Goal: Navigation & Orientation: Find specific page/section

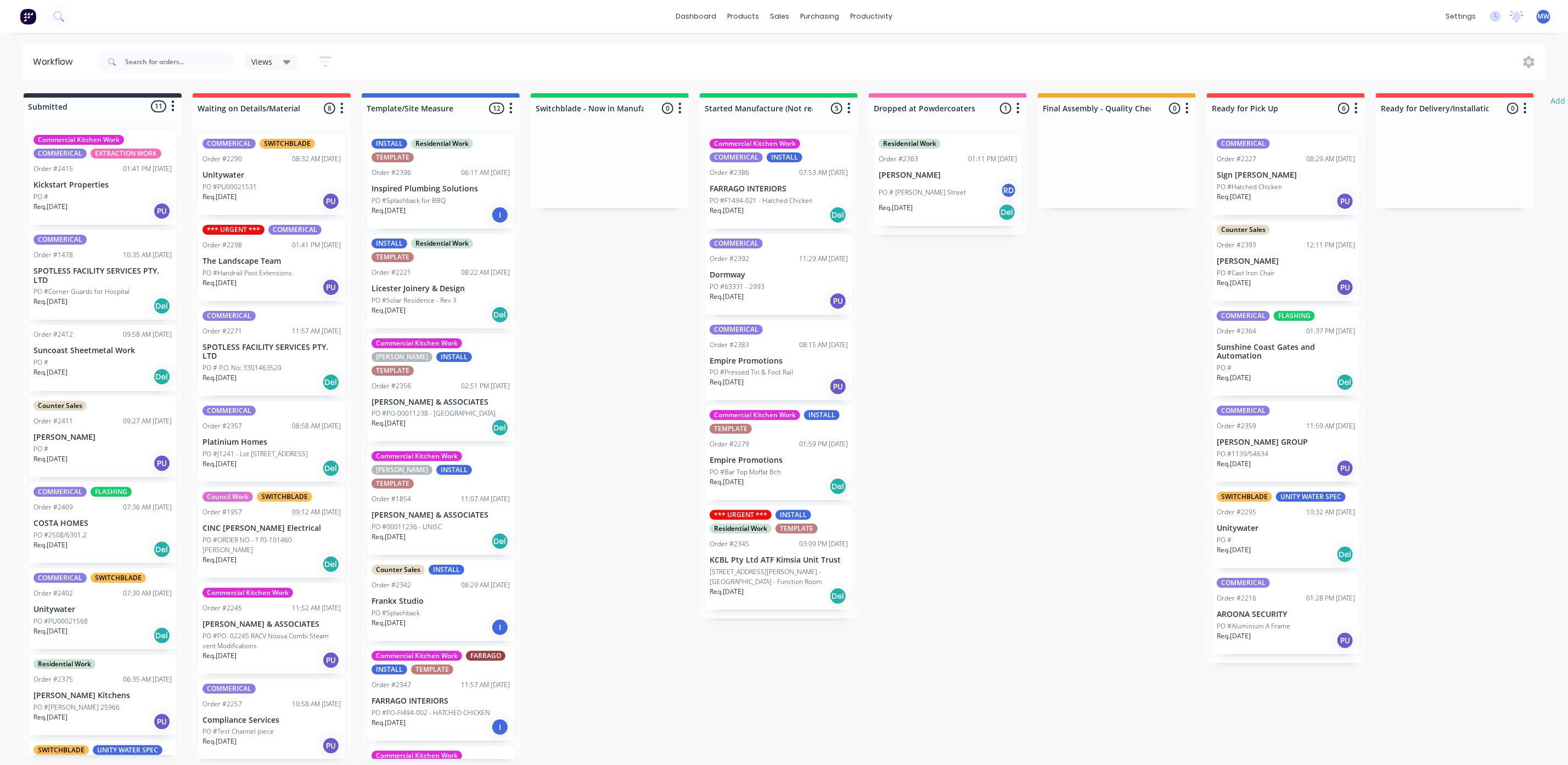
scroll to position [548, 0]
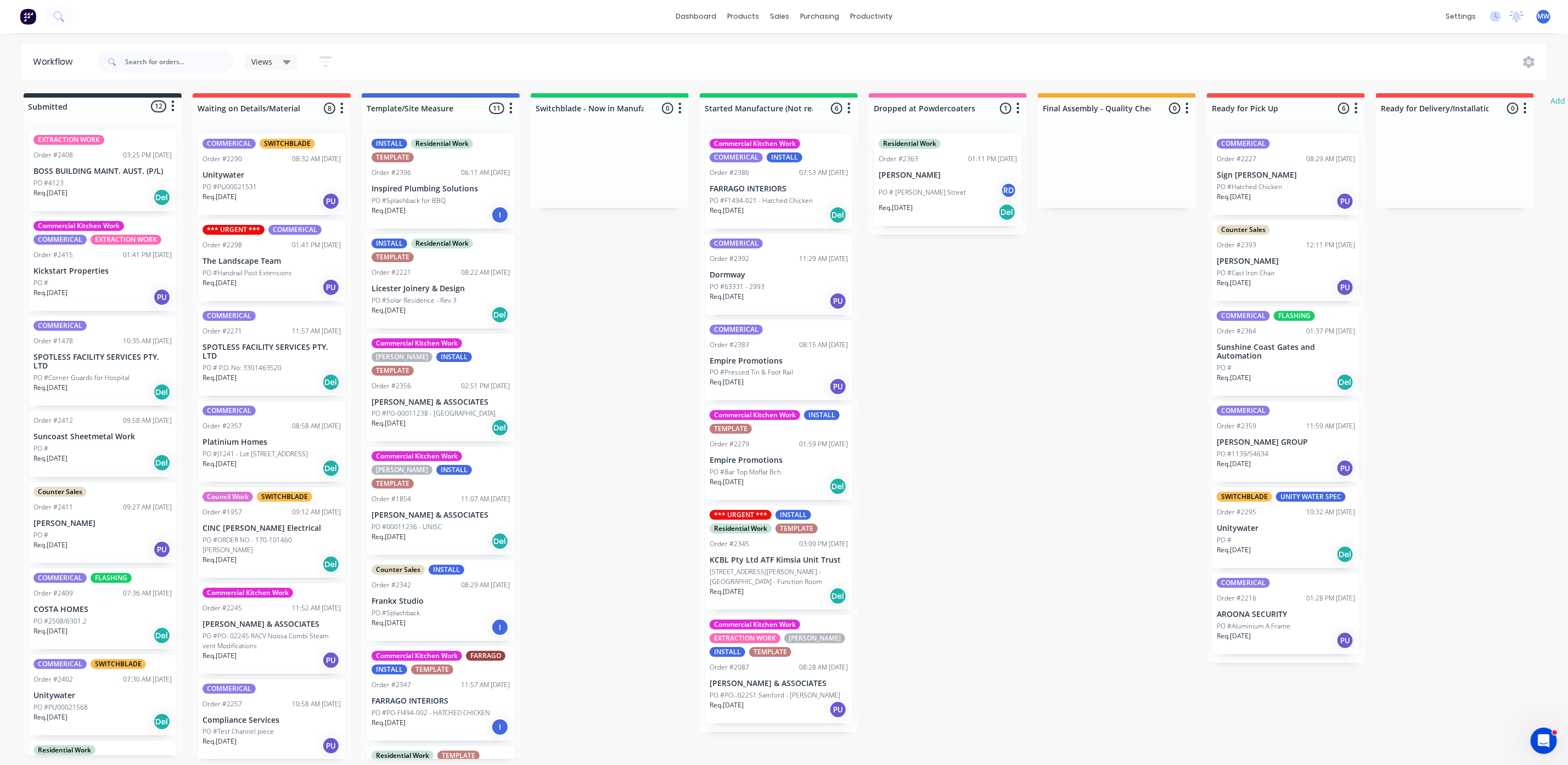
click at [102, 202] on div "Req. 27/10/25 Del" at bounding box center [102, 198] width 139 height 19
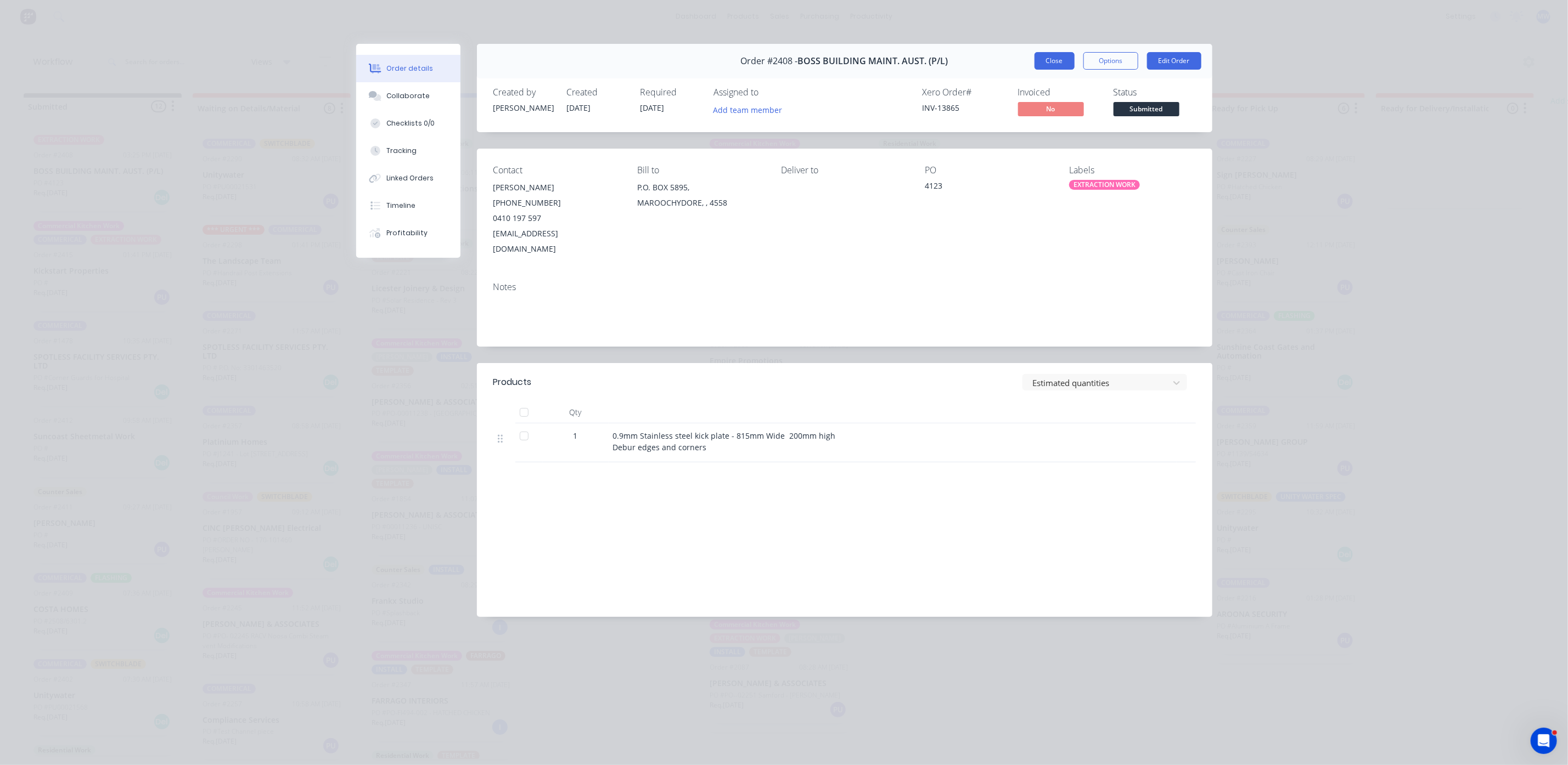
click at [1047, 58] on button "Close" at bounding box center [1054, 61] width 40 height 17
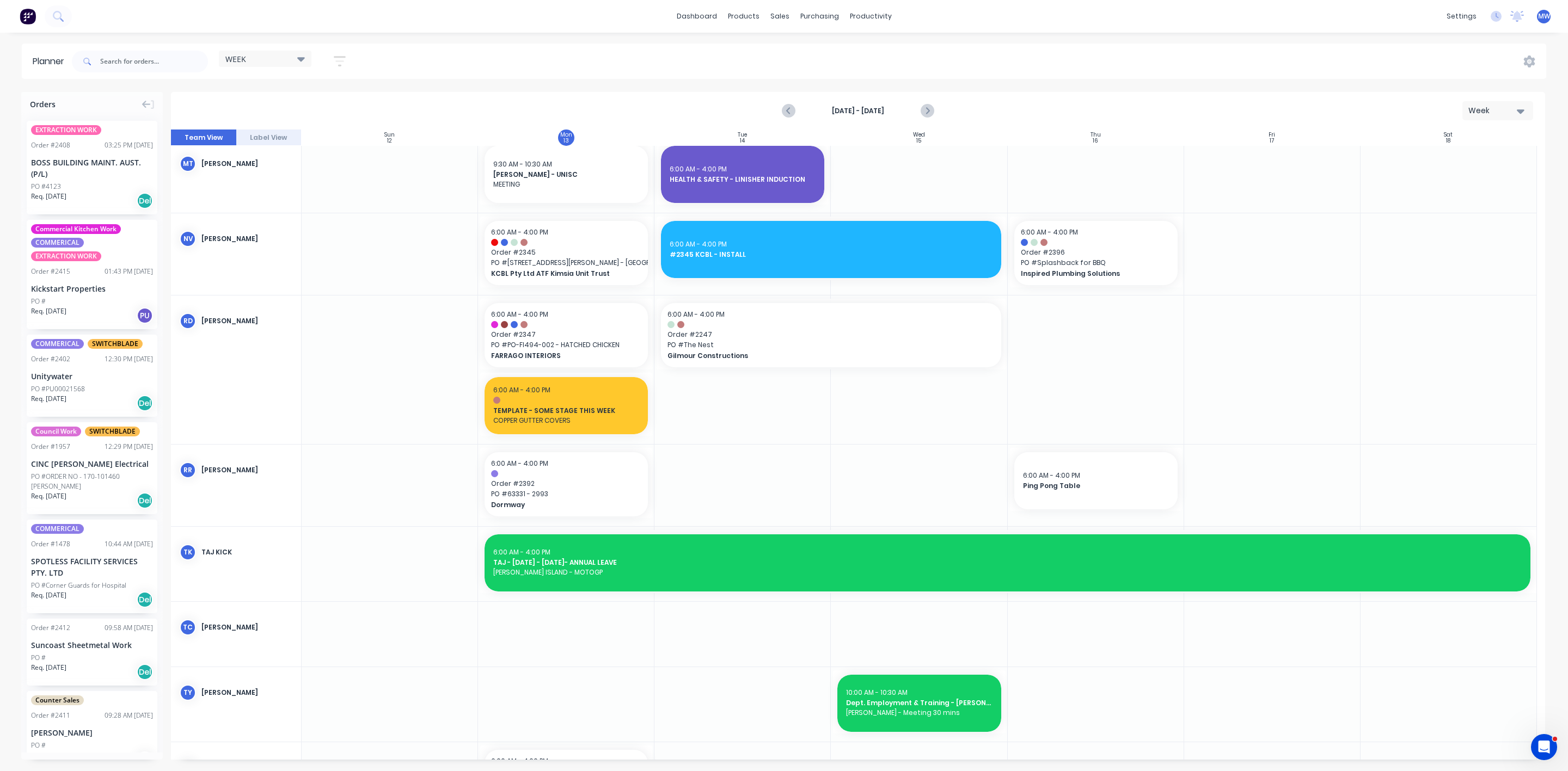
scroll to position [816, 0]
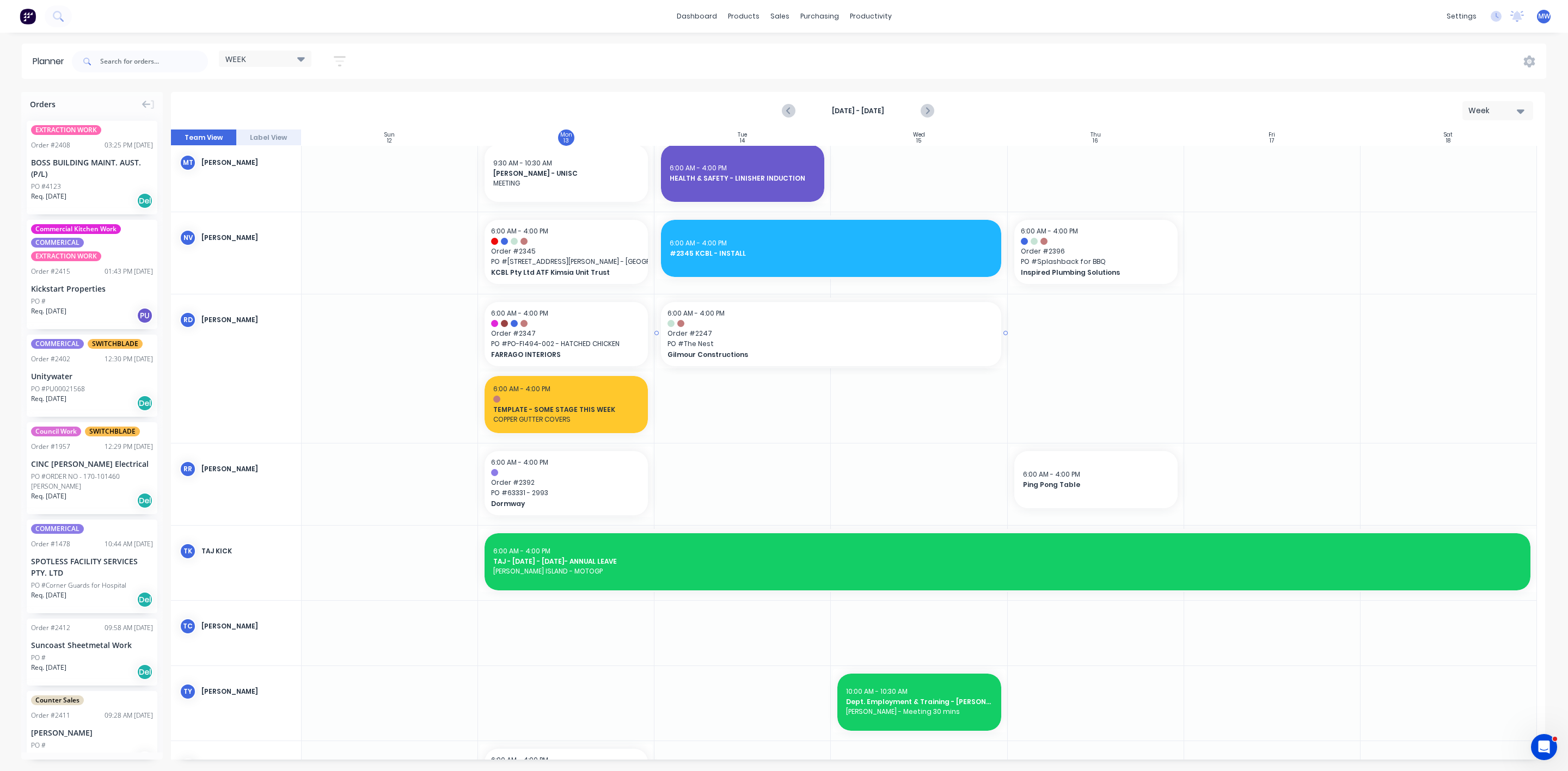
drag, startPoint x: 658, startPoint y: 333, endPoint x: 746, endPoint y: 405, distance: 113.7
drag, startPoint x: 656, startPoint y: 332, endPoint x: 860, endPoint y: 325, distance: 204.1
click at [127, 62] on input "text" at bounding box center [154, 61] width 108 height 22
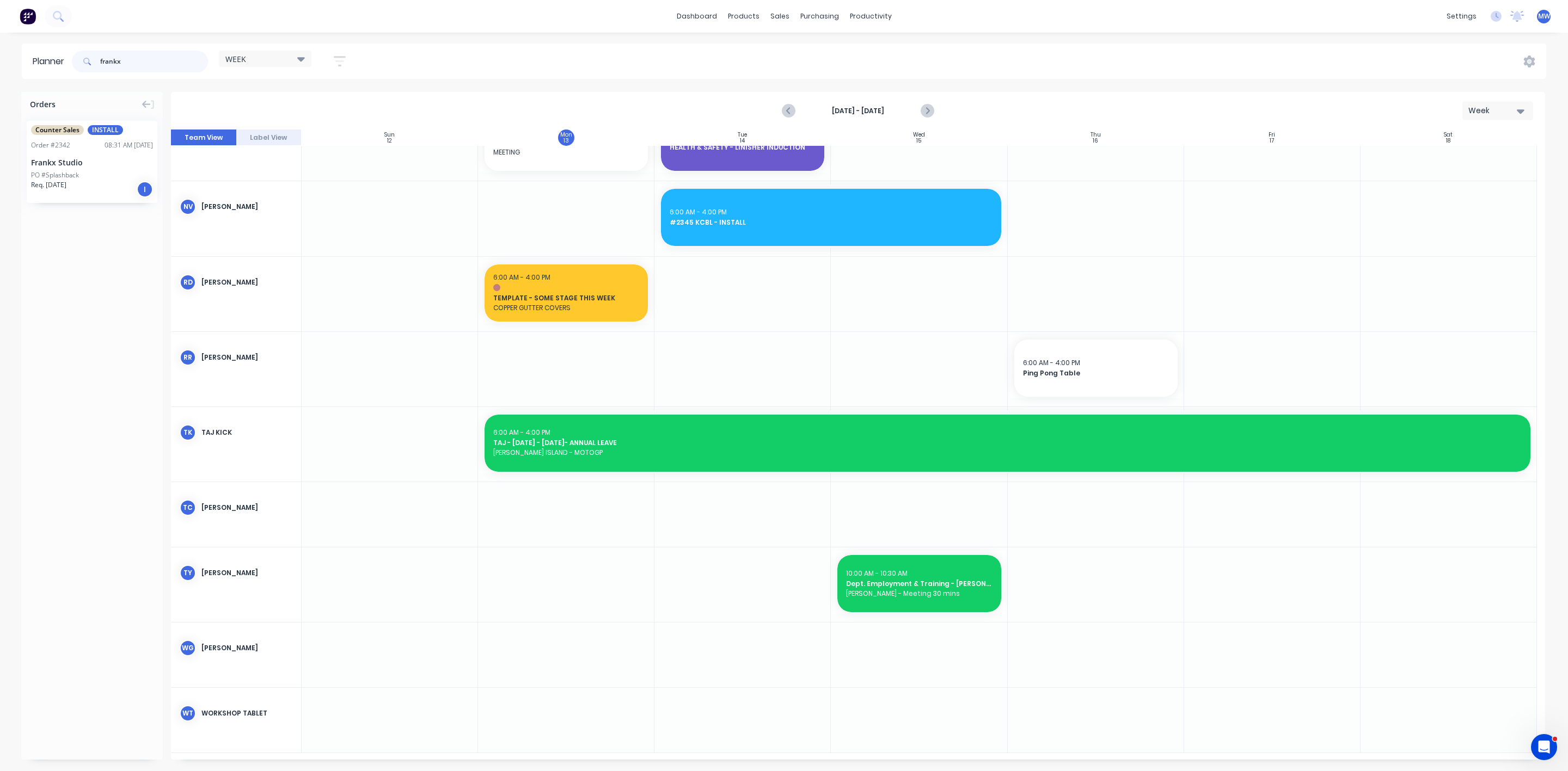
scroll to position [785, 0]
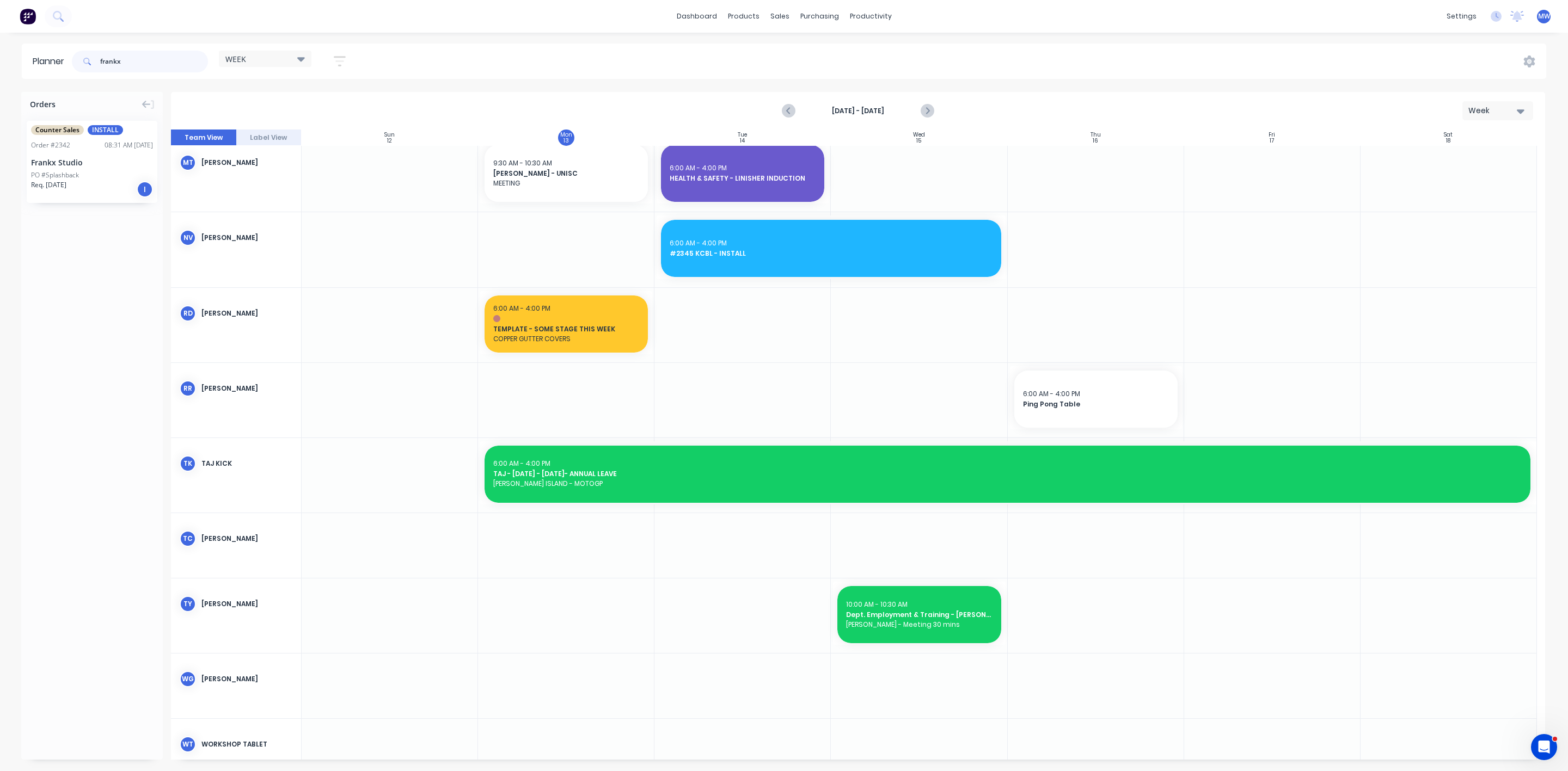
type input "frankx"
drag, startPoint x: 59, startPoint y: 167, endPoint x: 733, endPoint y: 345, distance: 697.1
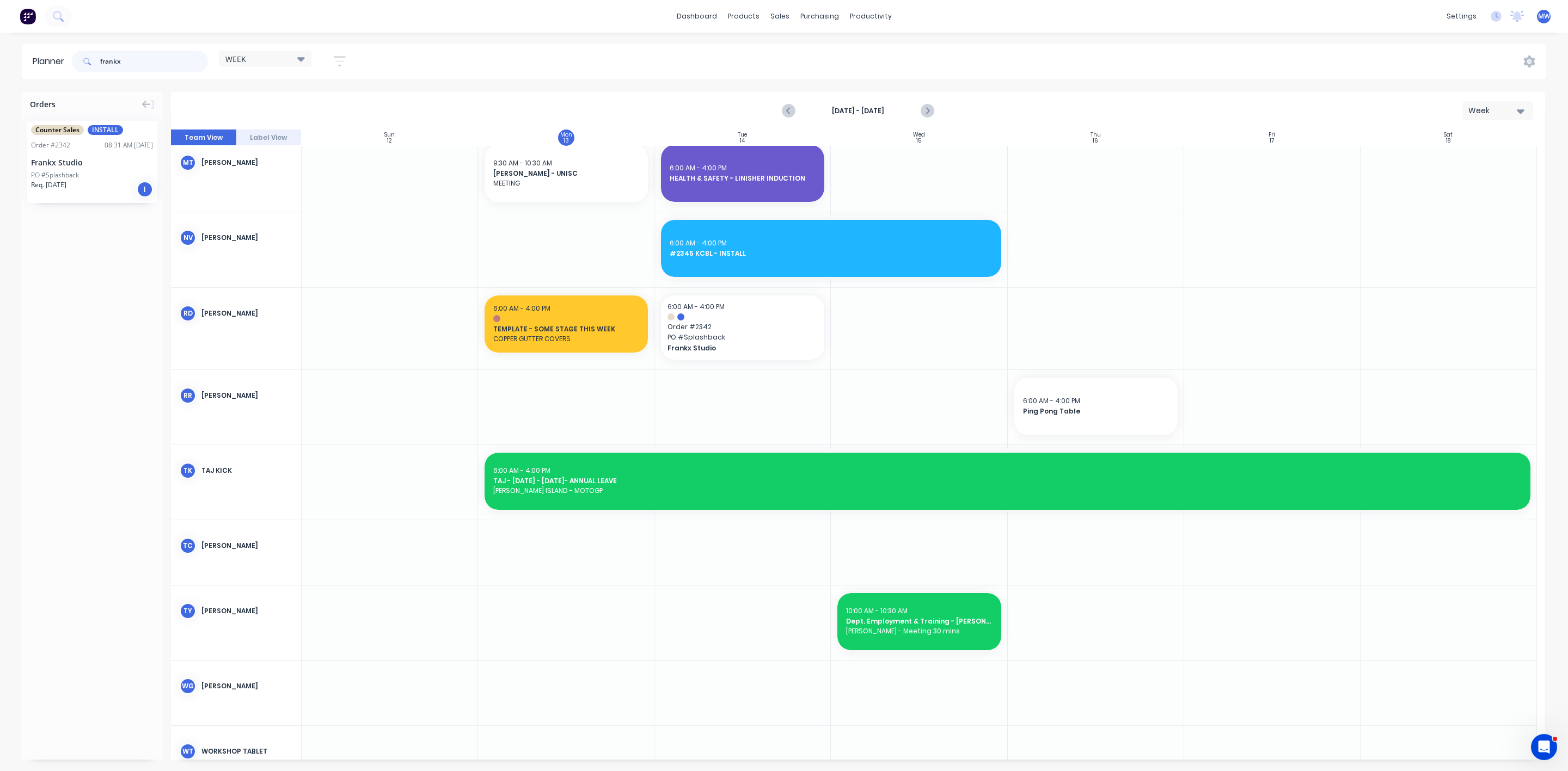
drag, startPoint x: 141, startPoint y: 67, endPoint x: 1, endPoint y: 50, distance: 141.0
click at [1, 50] on div "Planner frankx WEEK Save new view None edit WEEK (Default) edit Rex edit SCSM -…" at bounding box center [784, 61] width 1568 height 35
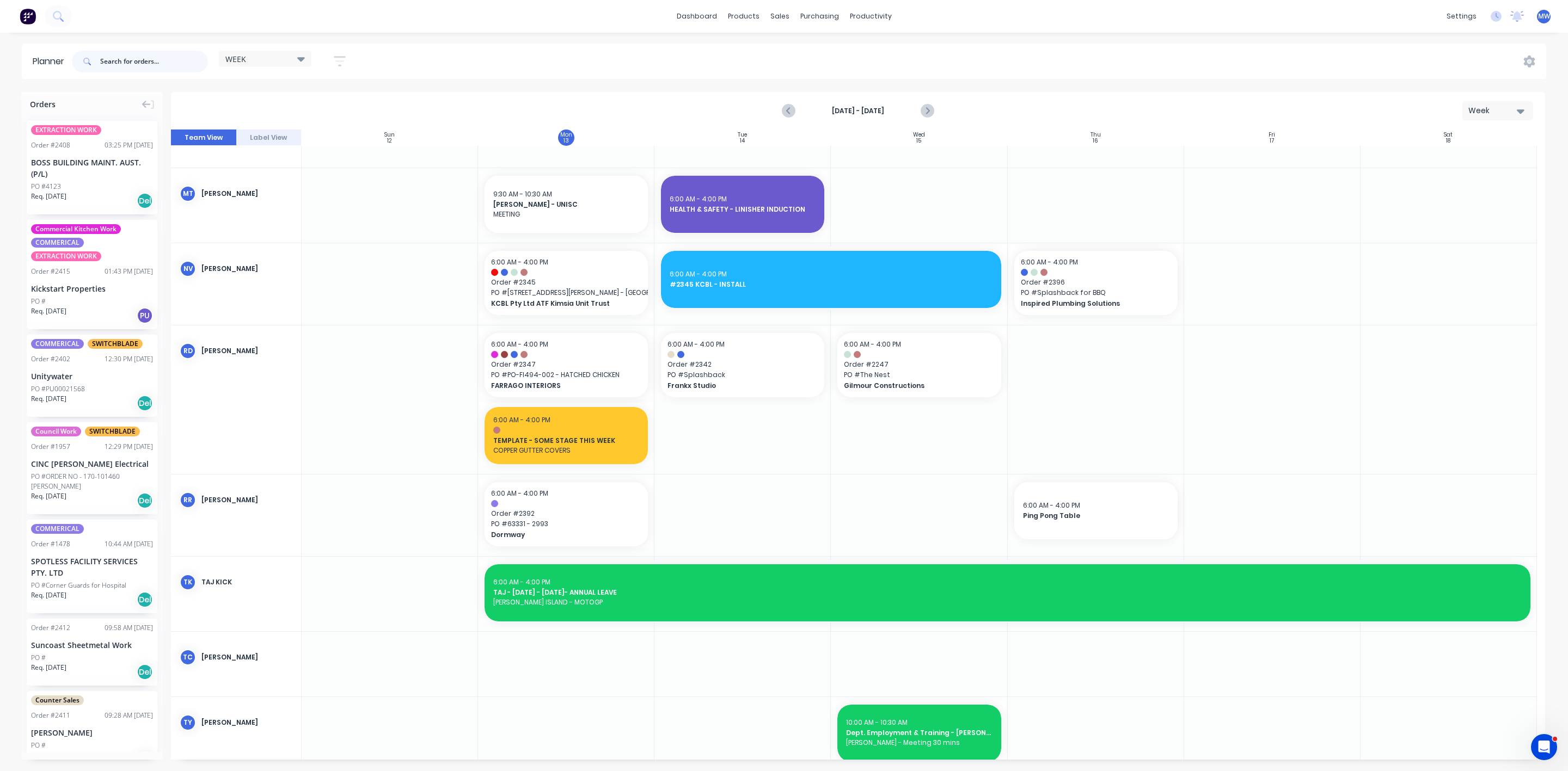
scroll to position [816, 0]
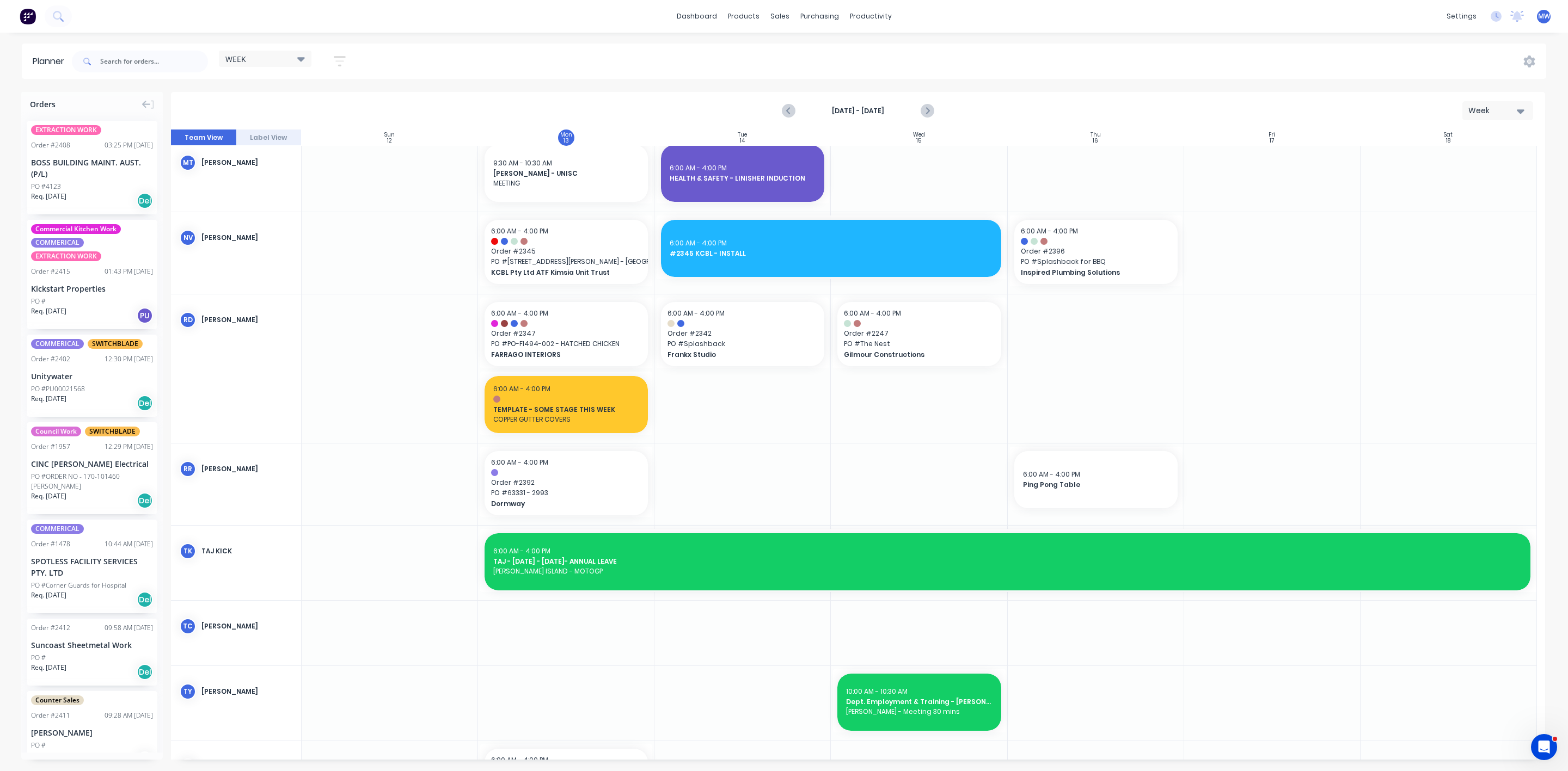
click at [89, 649] on div "Suncoast Sheetmetal Work" at bounding box center [91, 645] width 122 height 12
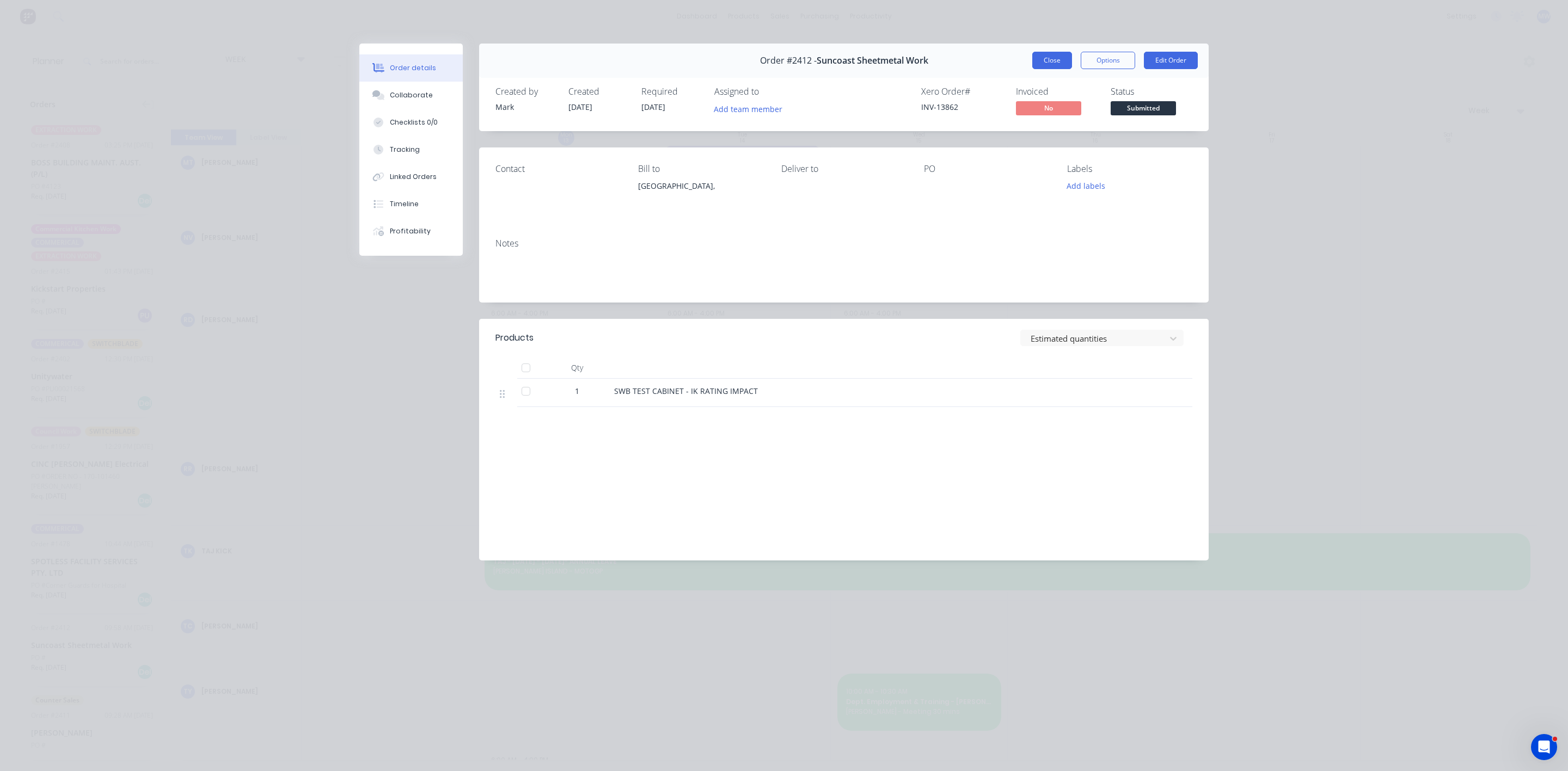
click at [1053, 67] on button "Close" at bounding box center [1052, 60] width 40 height 17
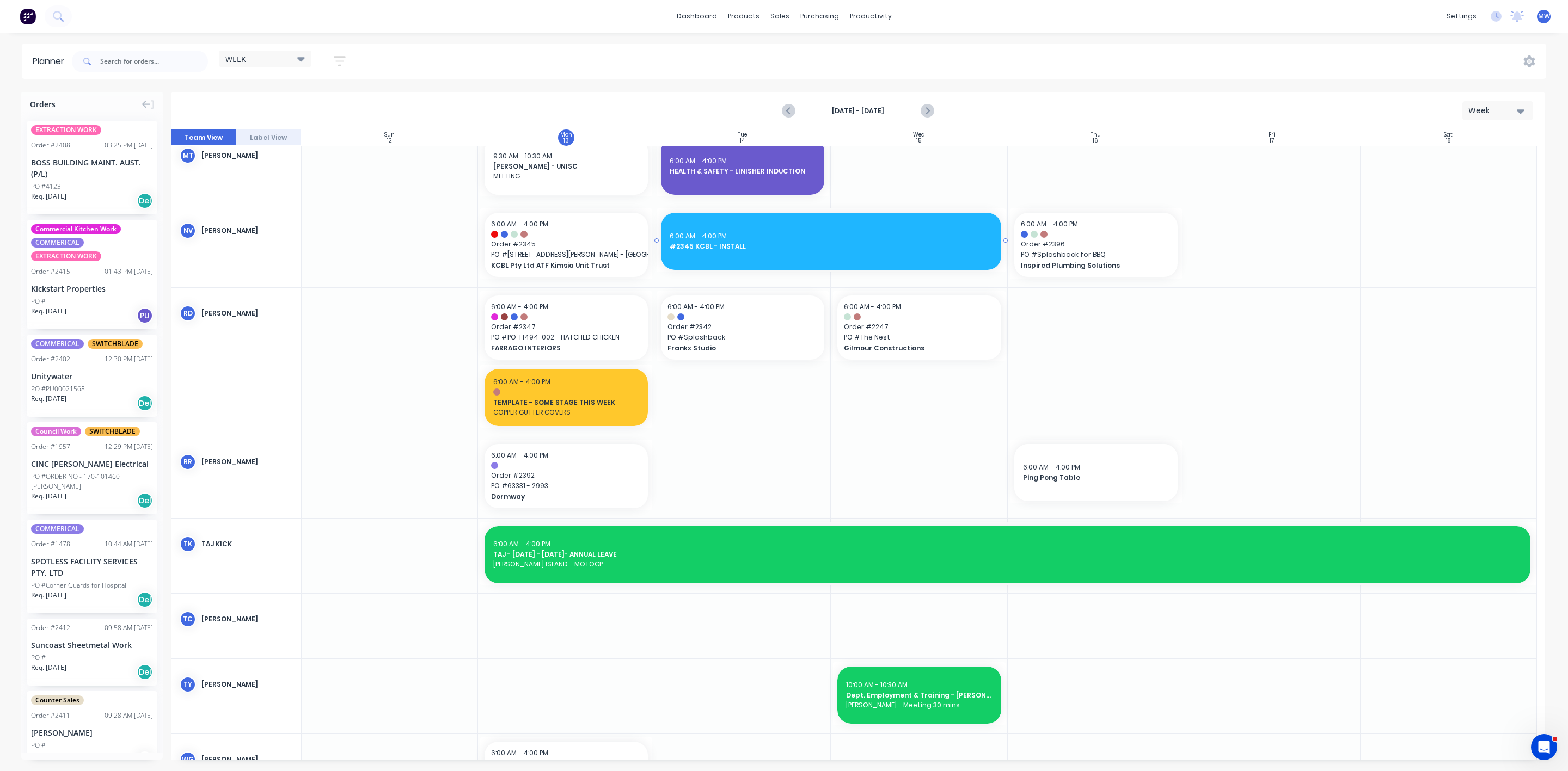
scroll to position [808, 0]
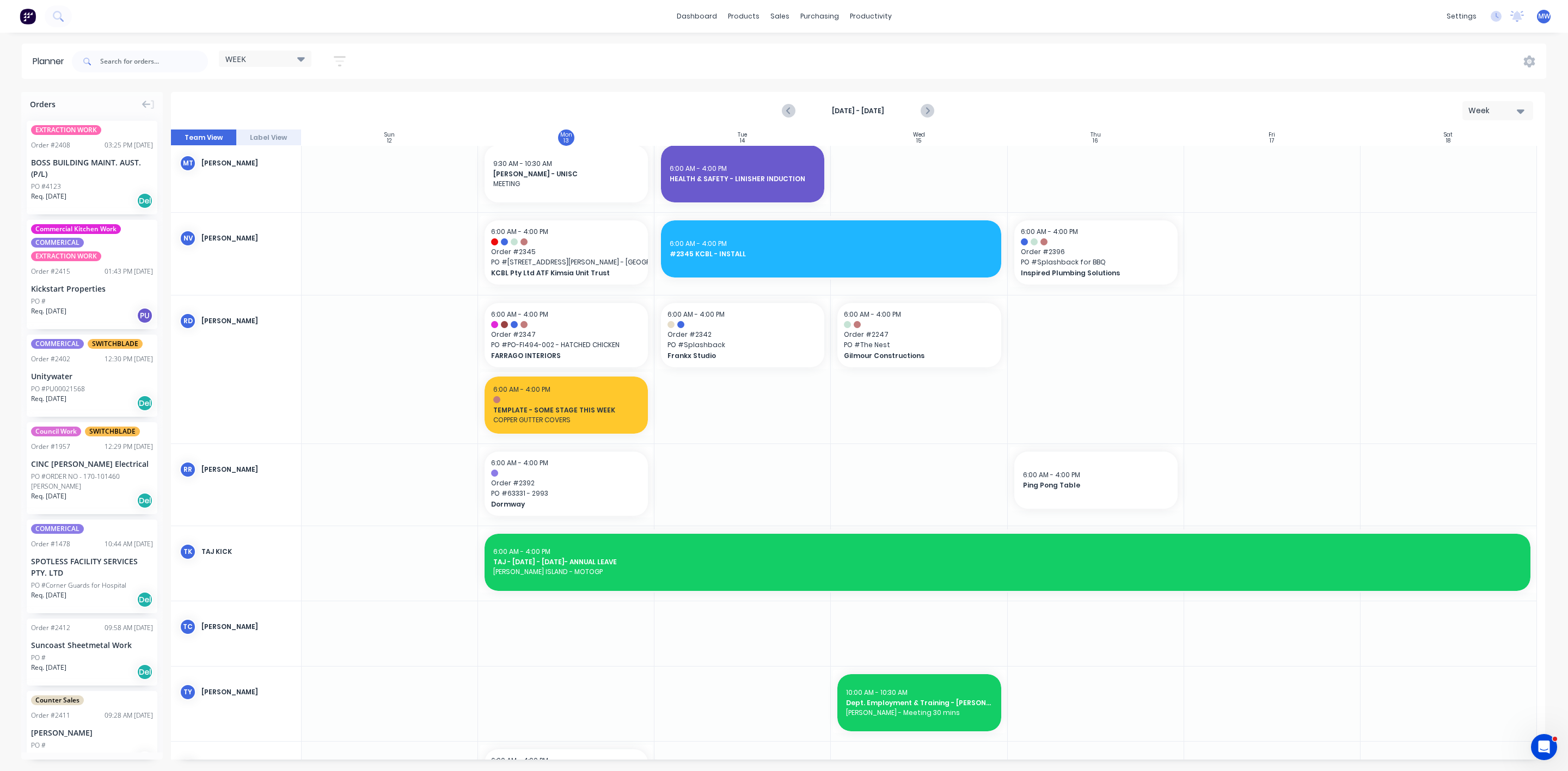
click at [85, 568] on div "SPOTLESS FACILITY SERVICES PTY. LTD" at bounding box center [91, 567] width 122 height 23
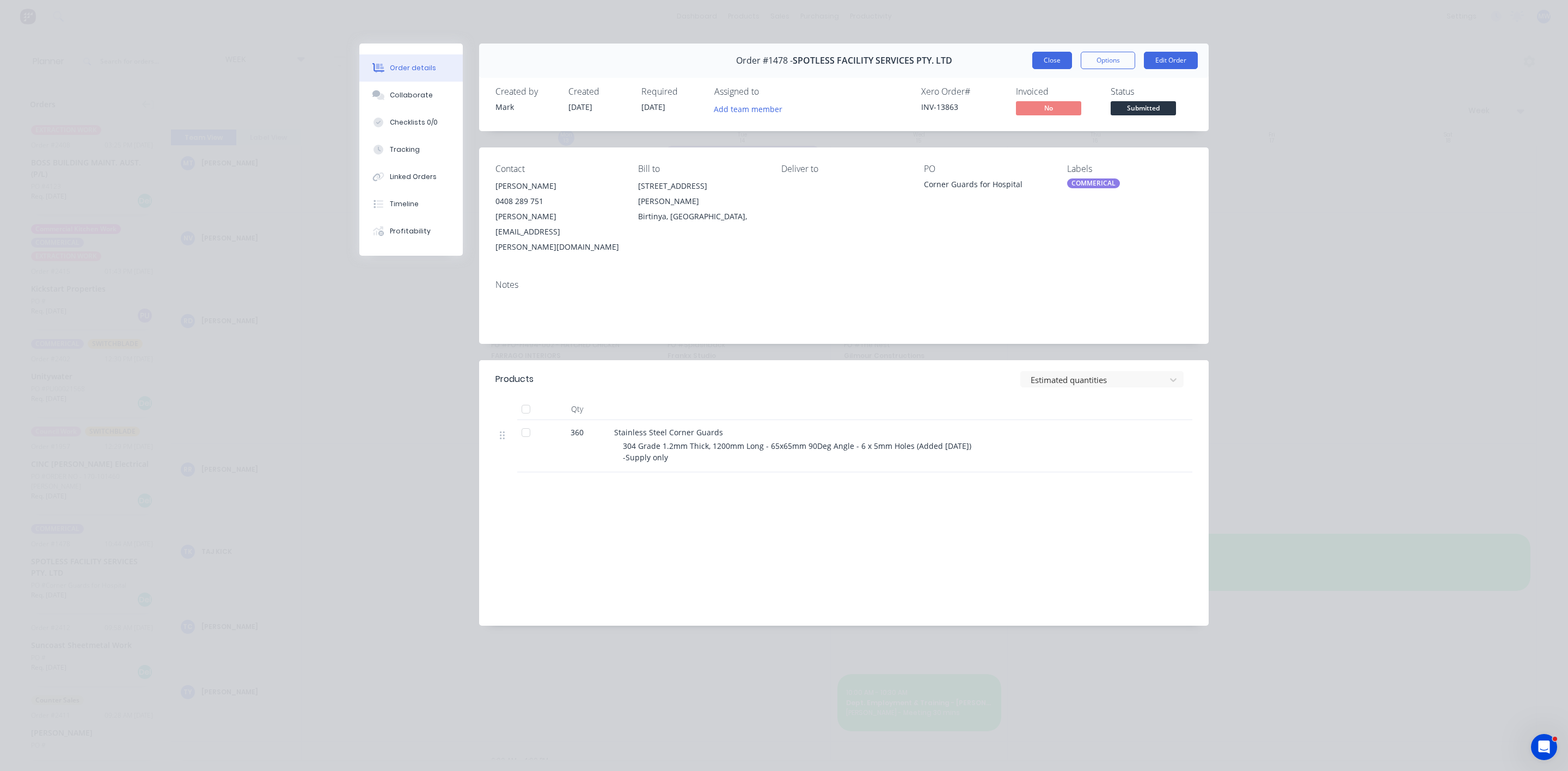
click at [1046, 67] on button "Close" at bounding box center [1052, 60] width 40 height 17
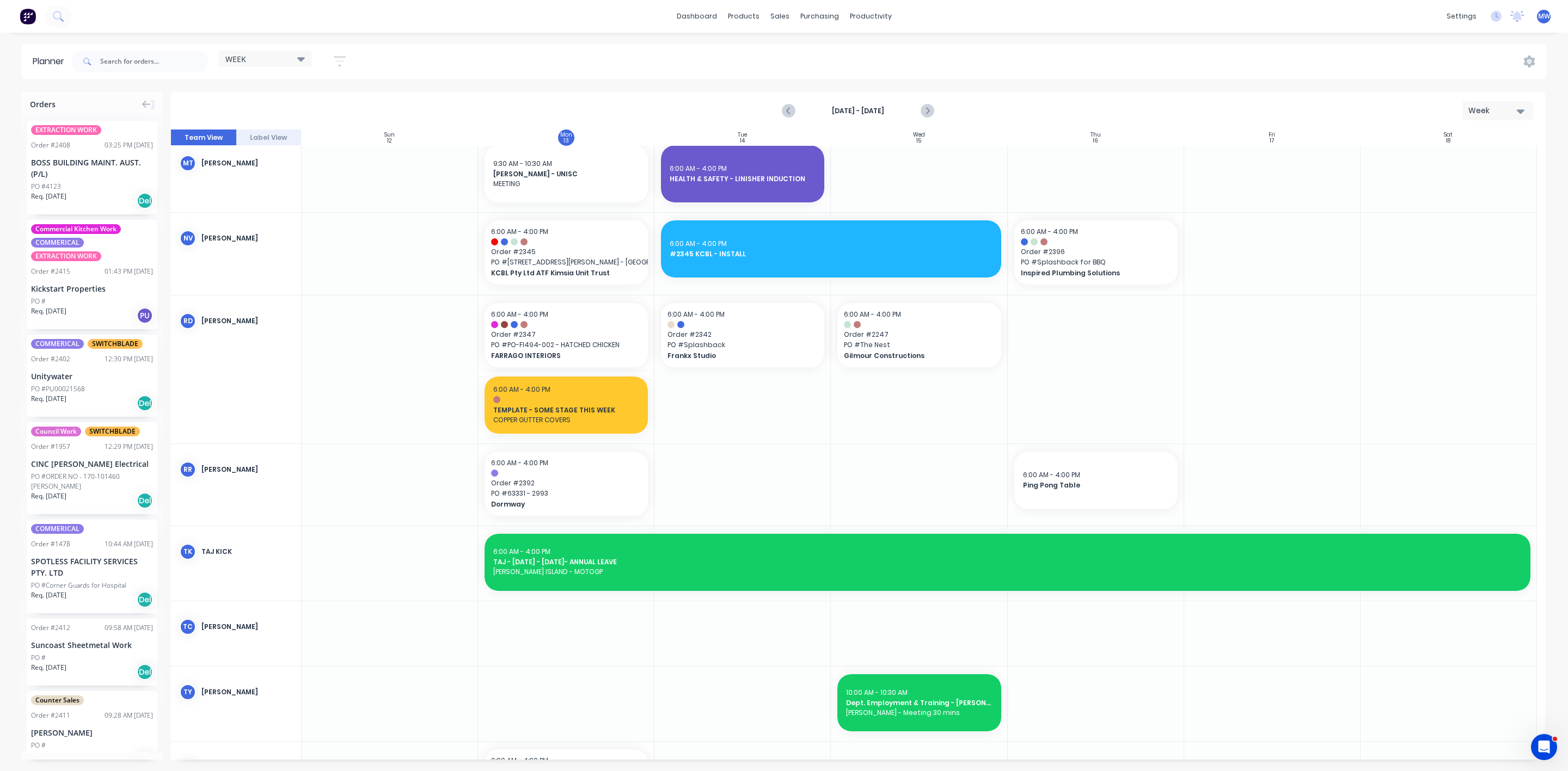
click at [89, 291] on div "Kickstart Properties" at bounding box center [91, 288] width 122 height 12
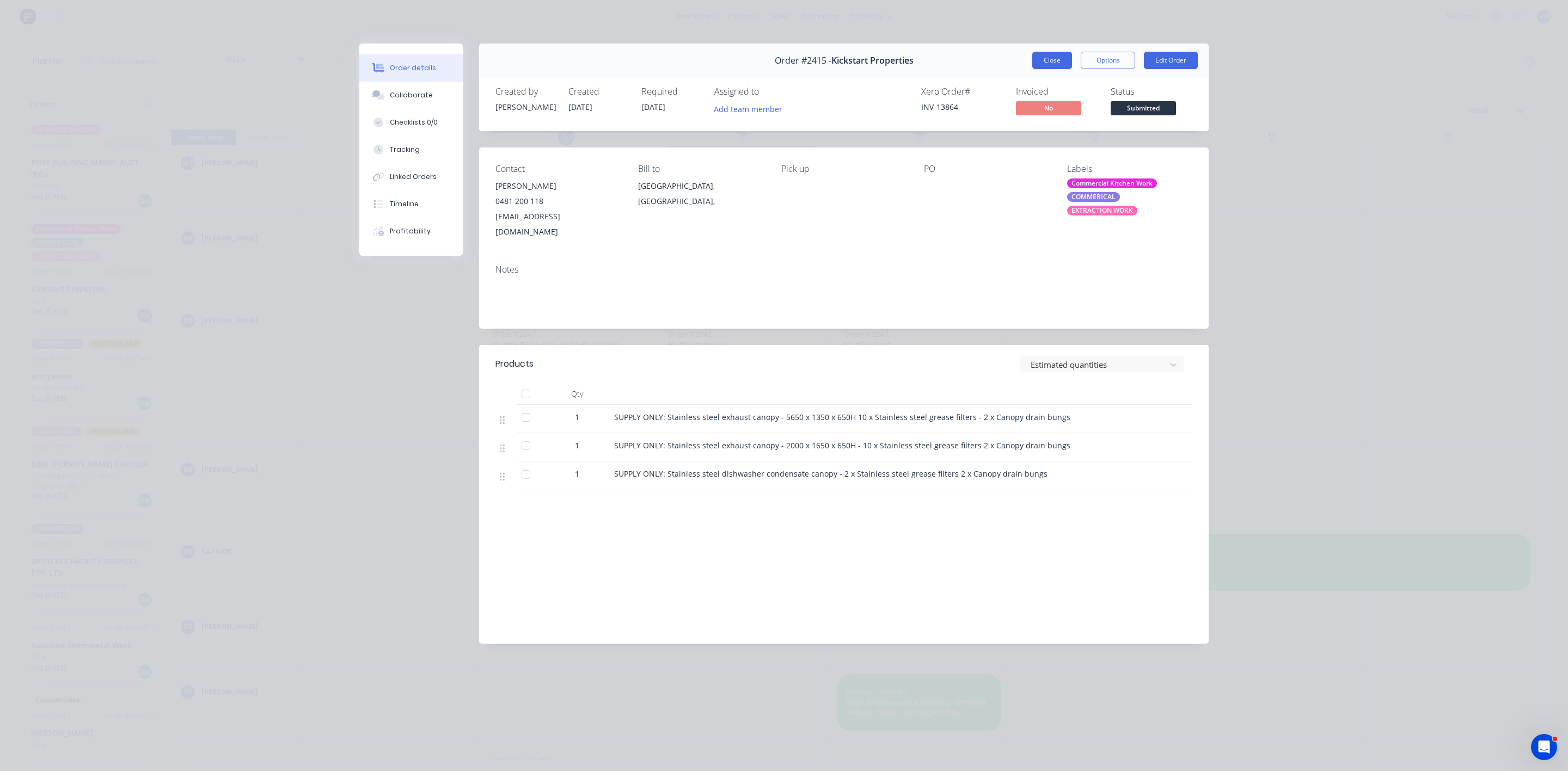
click at [1043, 65] on button "Close" at bounding box center [1052, 60] width 40 height 17
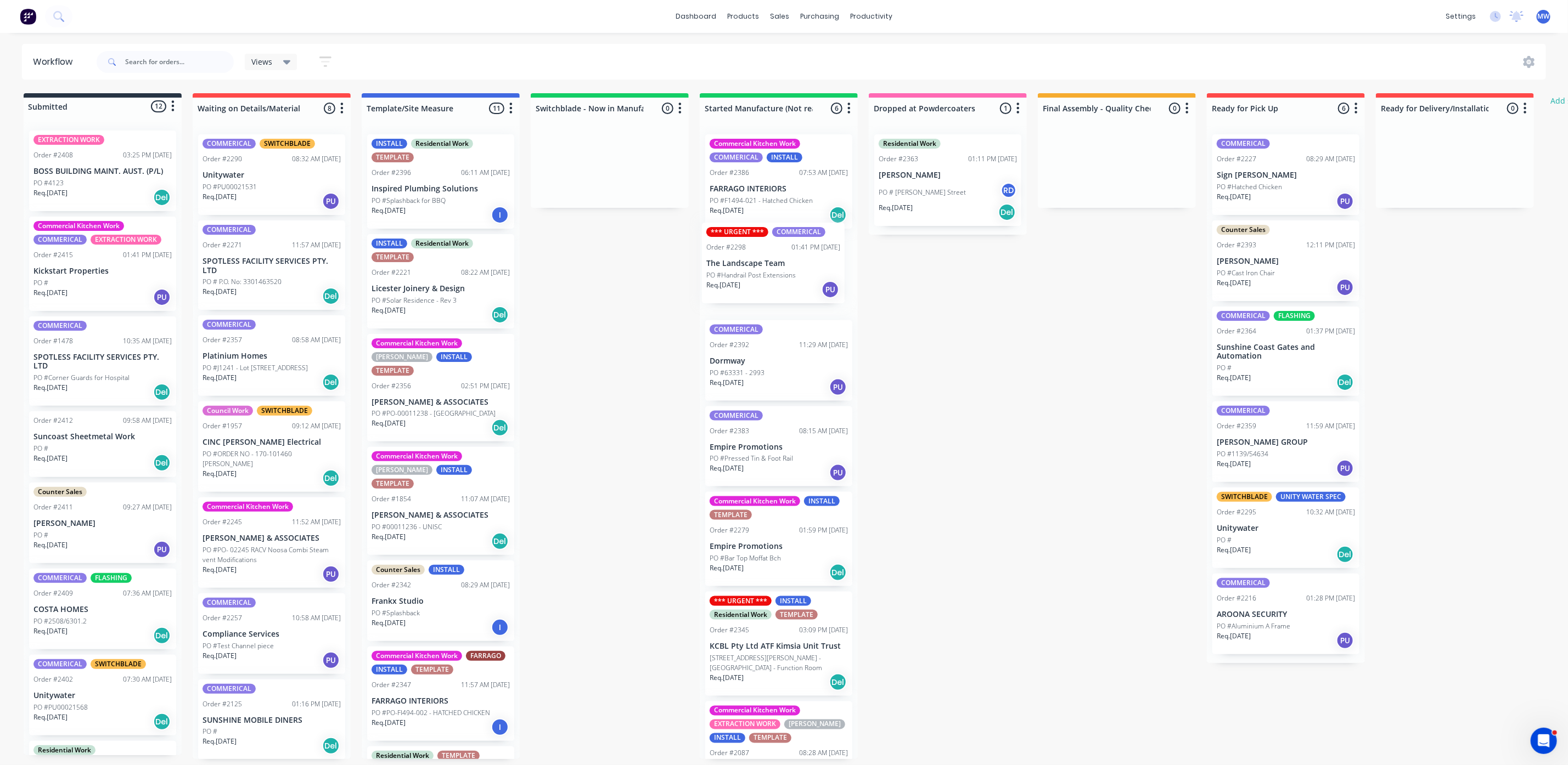
drag, startPoint x: 231, startPoint y: 285, endPoint x: 738, endPoint y: 287, distance: 507.0
click at [738, 287] on div "Submitted 12 Status colour #273444 hex #273444 Save Cancel Summaries Total orde…" at bounding box center [907, 426] width 1830 height 666
click at [793, 384] on div "Req. 31/10/25 PU" at bounding box center [778, 387] width 139 height 19
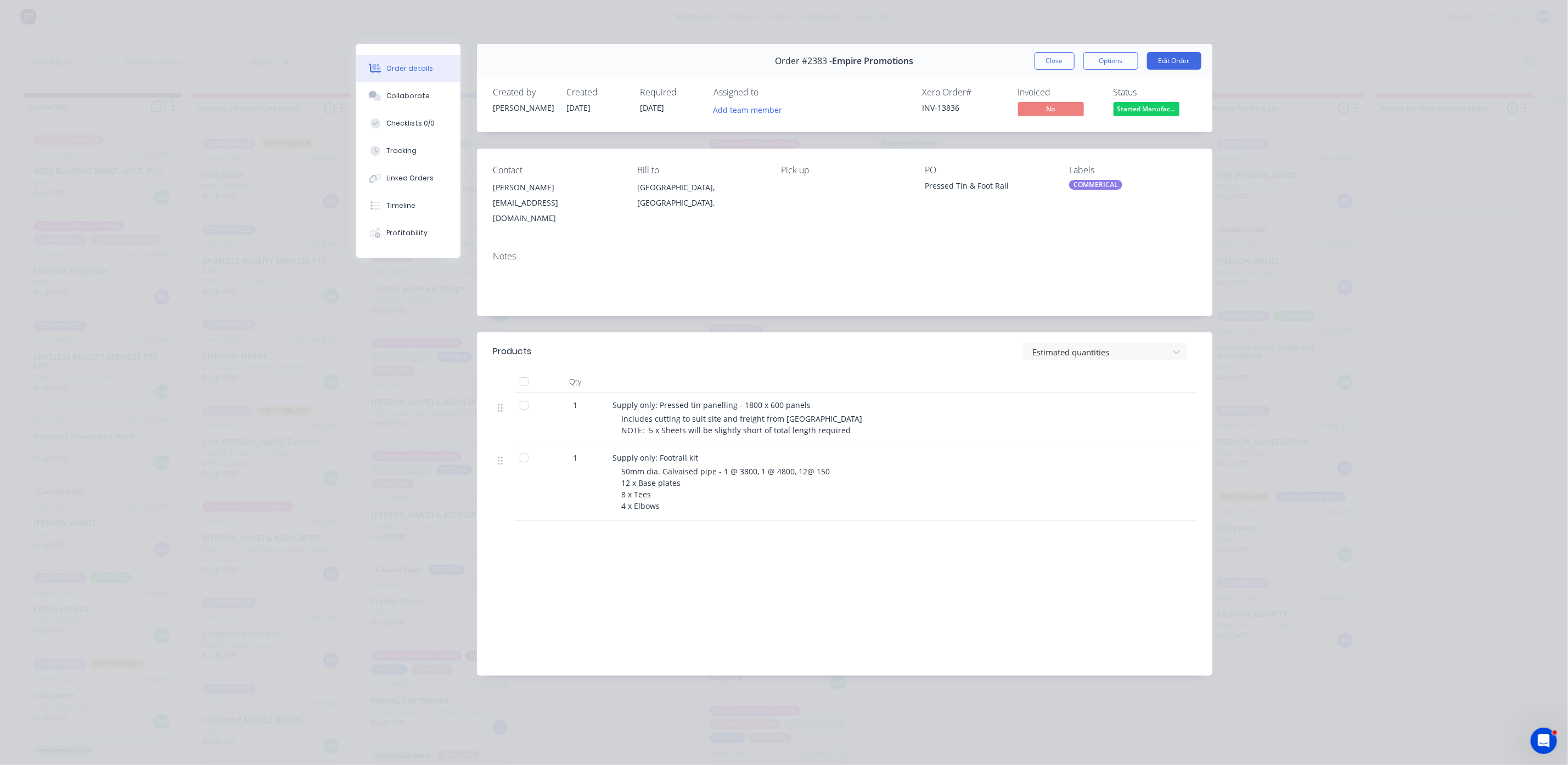
click at [527, 450] on div at bounding box center [524, 458] width 22 height 22
click at [526, 394] on div at bounding box center [524, 405] width 22 height 22
click at [1037, 62] on button "Close" at bounding box center [1054, 61] width 40 height 17
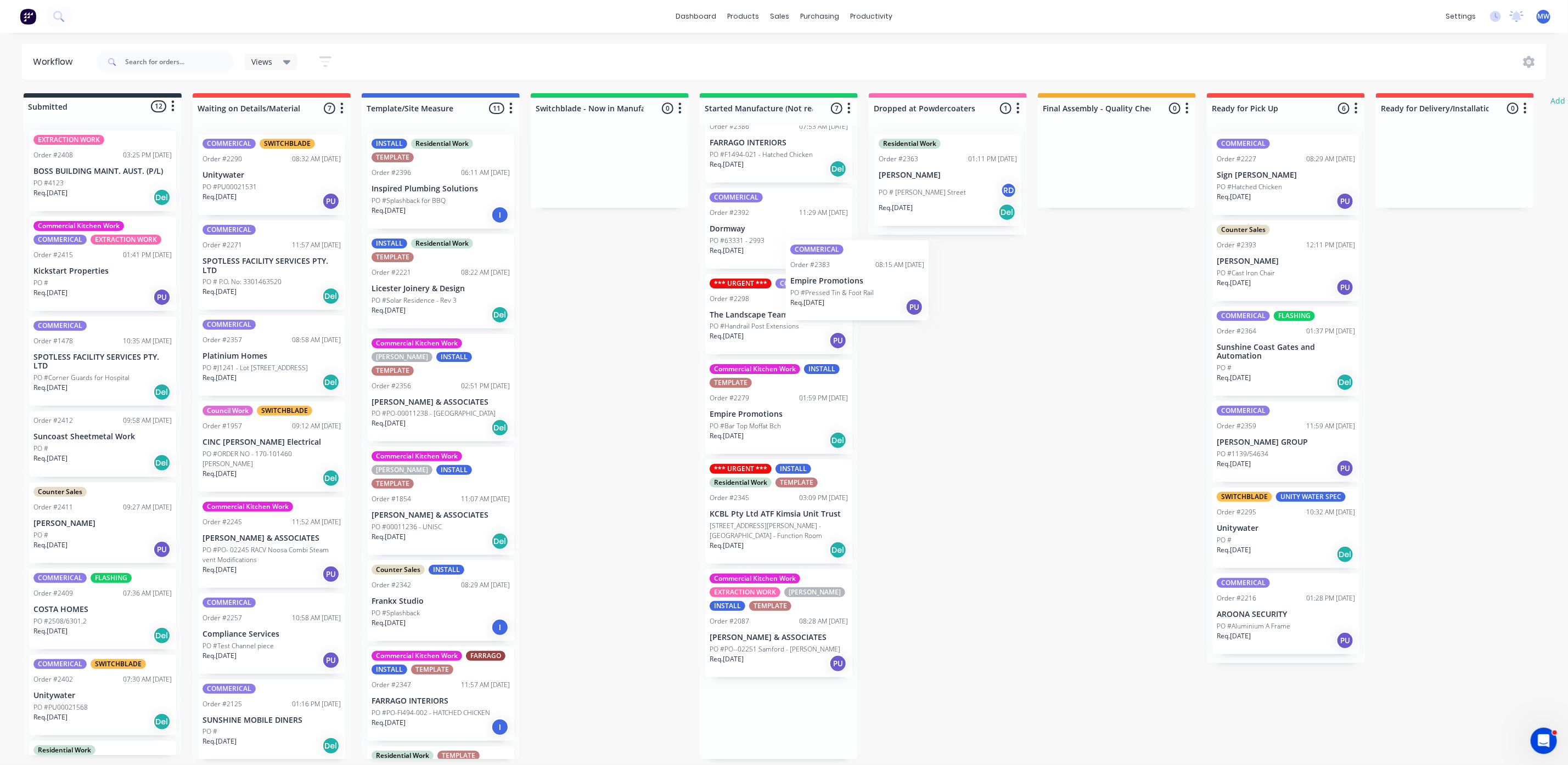
scroll to position [45, 0]
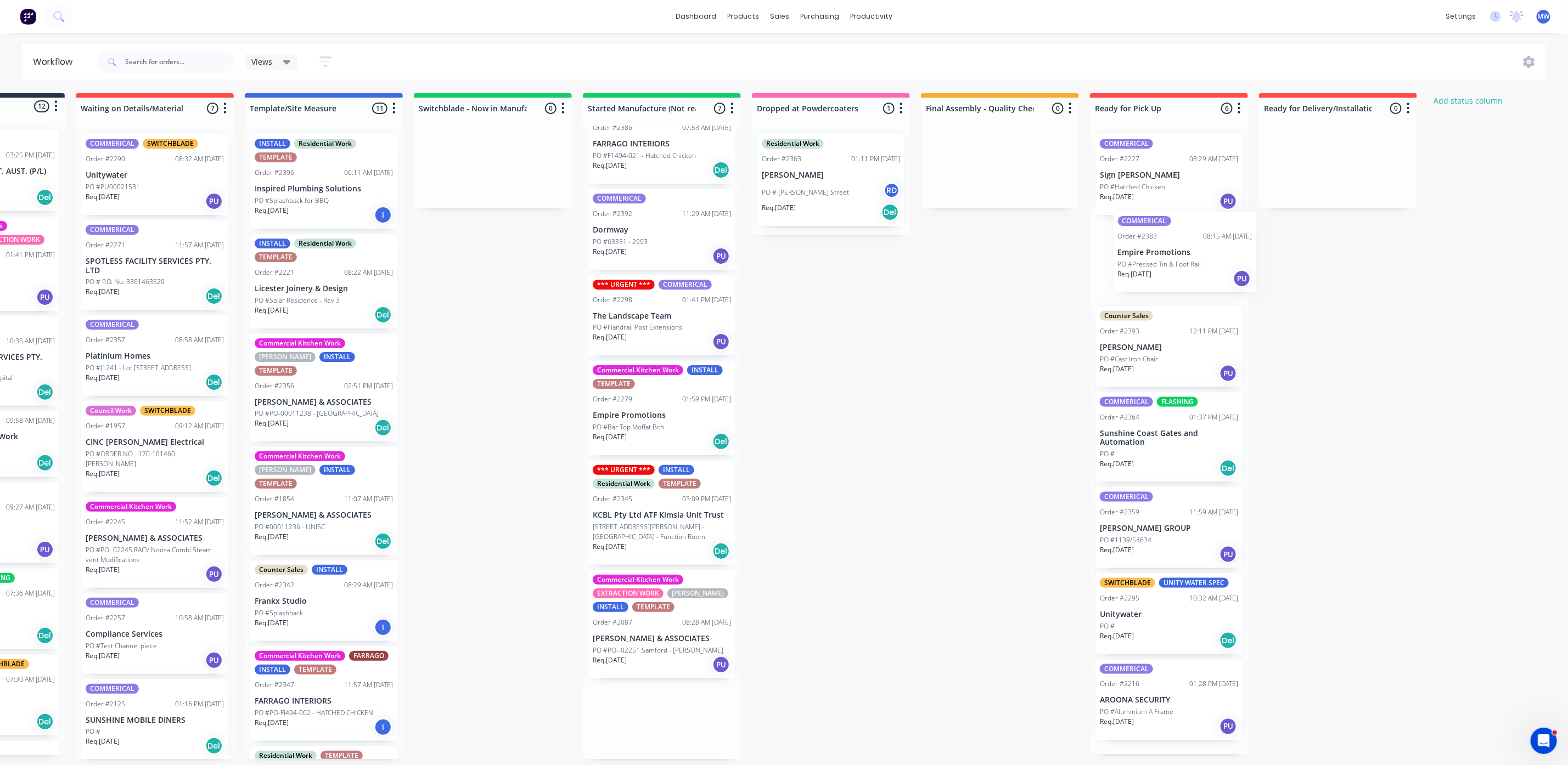
drag, startPoint x: 770, startPoint y: 342, endPoint x: 1177, endPoint y: 285, distance: 411.0
click at [1177, 285] on div "Submitted 12 Status colour #273444 hex #273444 Save Cancel Summaries Total orde…" at bounding box center [789, 426] width 1830 height 666
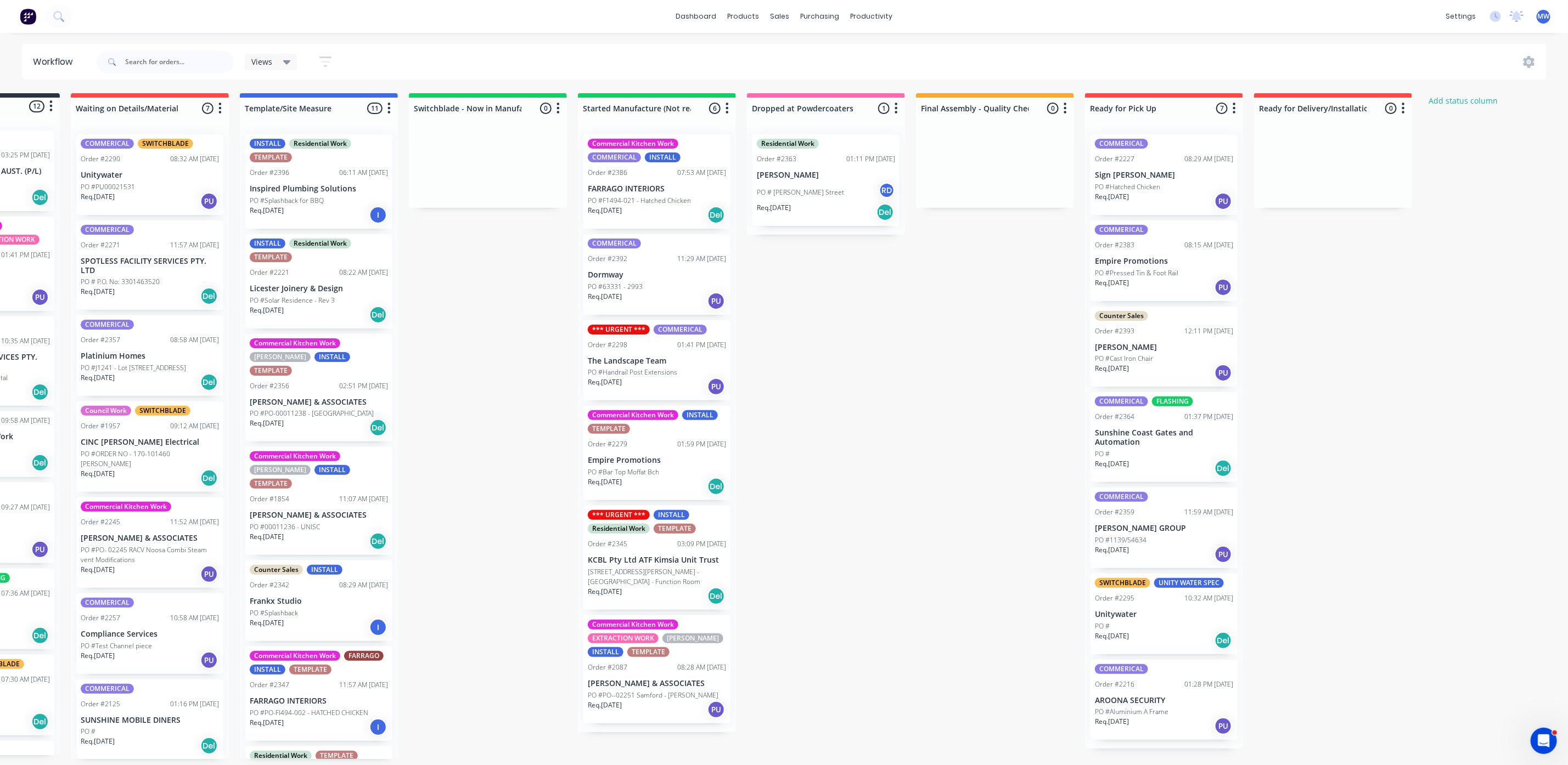
scroll to position [0, 122]
